Goal: Task Accomplishment & Management: Manage account settings

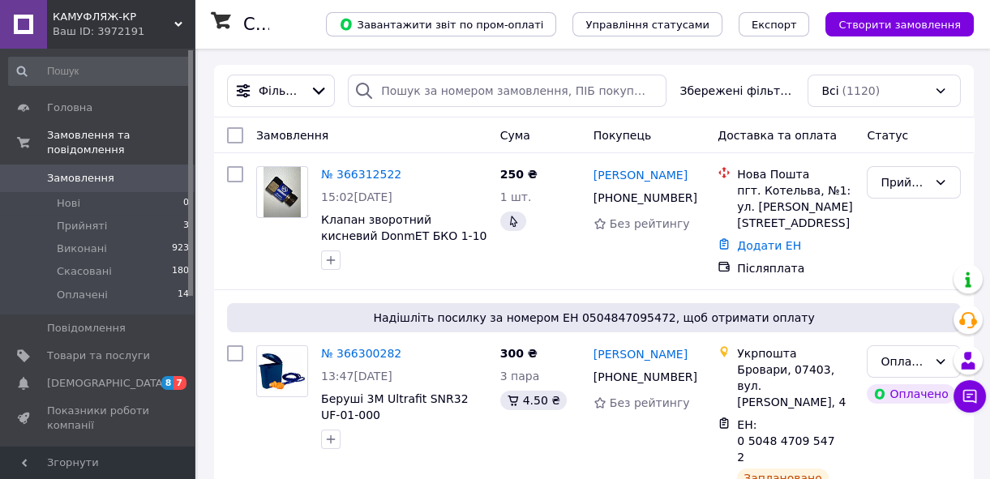
click at [181, 23] on use at bounding box center [178, 24] width 8 height 5
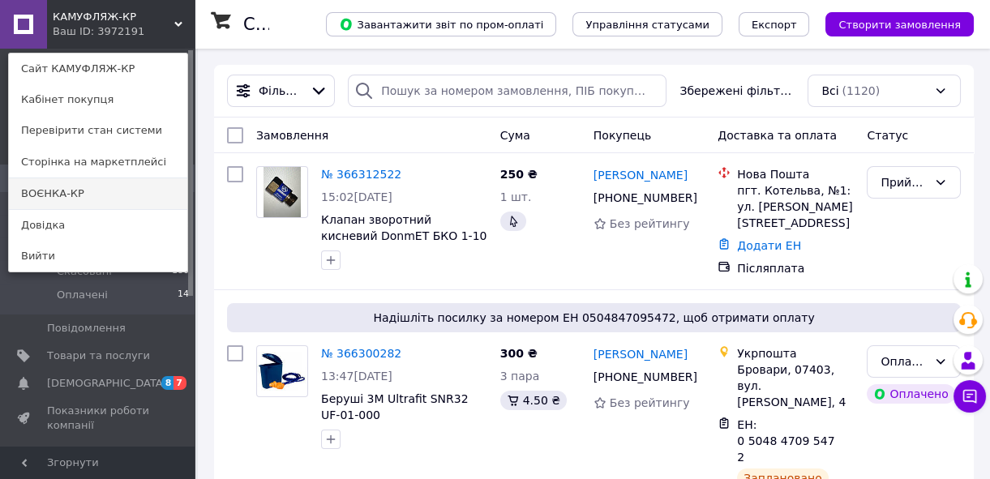
click at [137, 200] on link "ВОЄНКА-КР" at bounding box center [98, 193] width 178 height 31
